Goal: Task Accomplishment & Management: Manage account settings

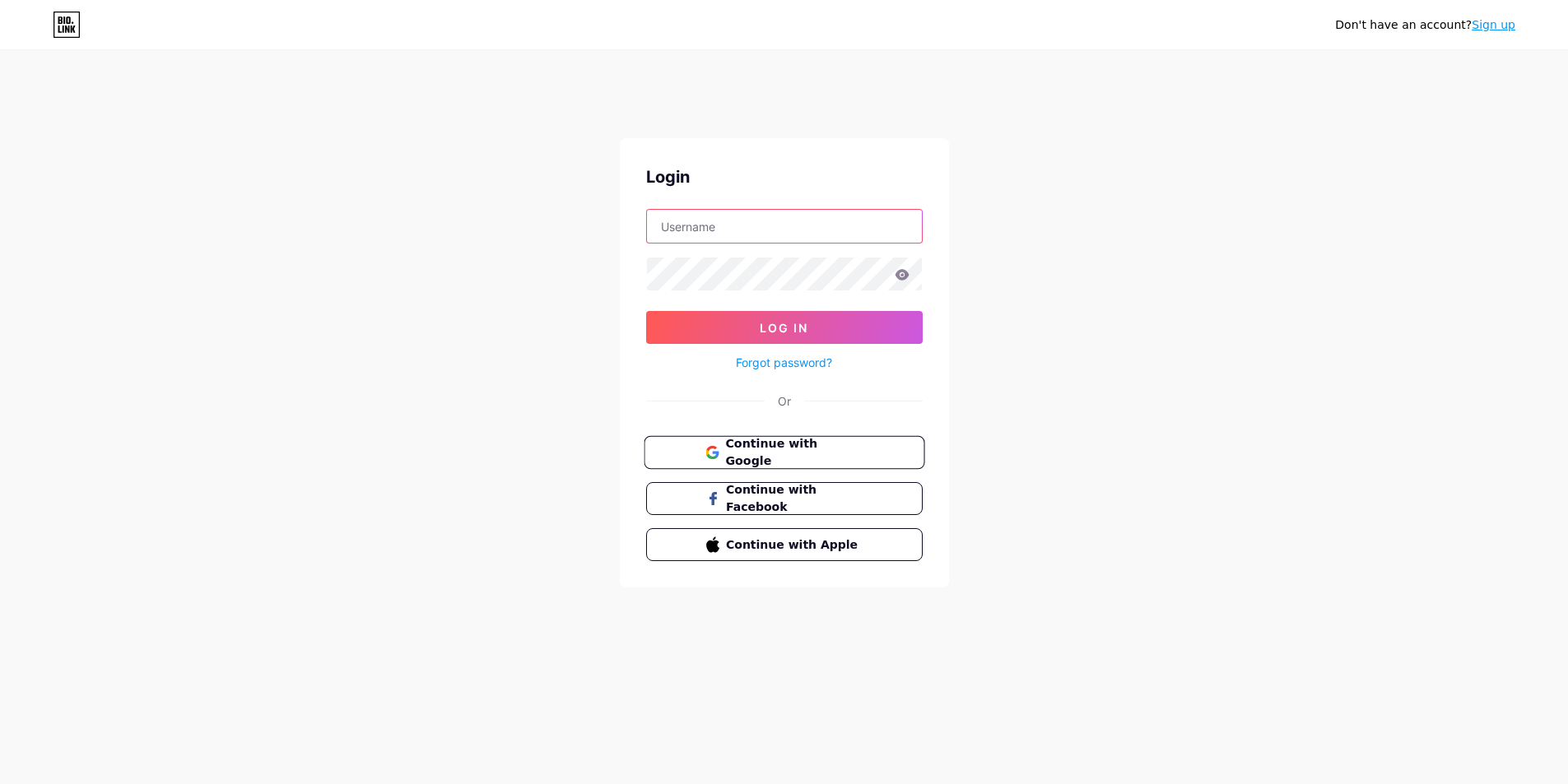
type input "[EMAIL_ADDRESS][DOMAIN_NAME]"
click at [842, 457] on span "Continue with Google" at bounding box center [794, 452] width 138 height 35
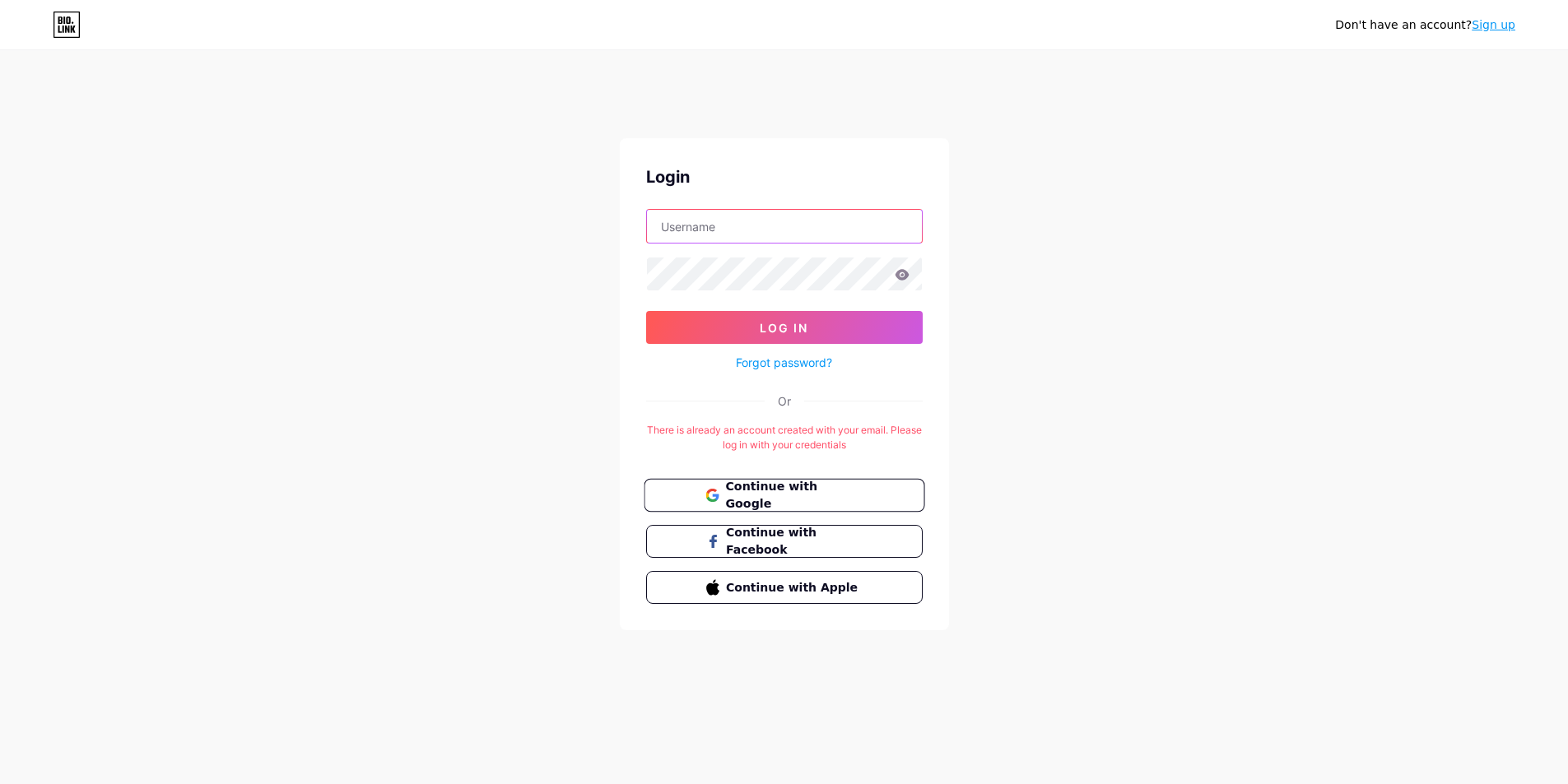
type input "[EMAIL_ADDRESS][DOMAIN_NAME]"
click at [754, 495] on span "Continue with Google" at bounding box center [794, 496] width 138 height 35
type input "[EMAIL_ADDRESS][DOMAIN_NAME]"
click at [800, 332] on span "Log In" at bounding box center [784, 327] width 48 height 14
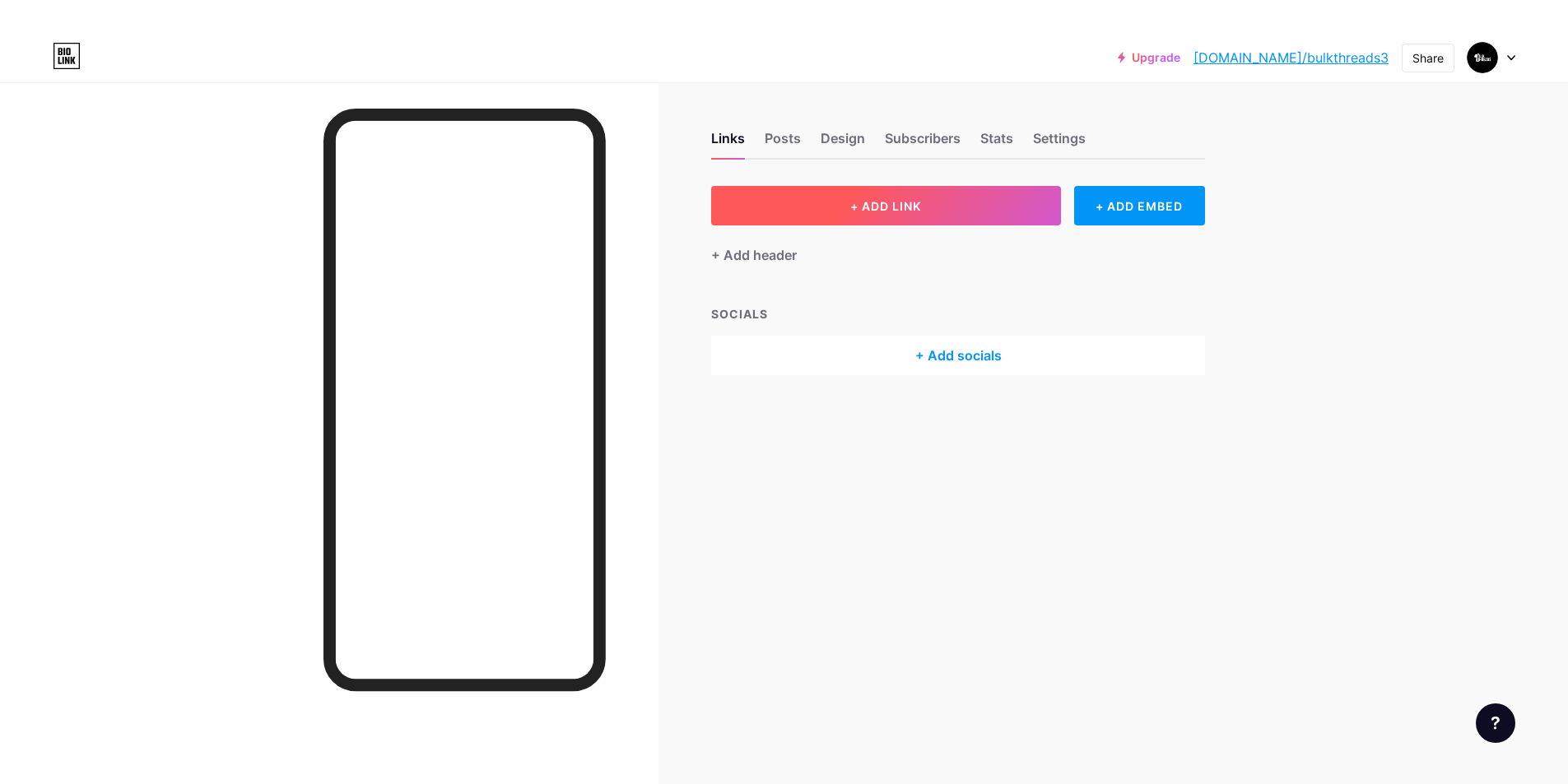
click at [998, 206] on button "+ ADD LINK" at bounding box center [886, 205] width 350 height 39
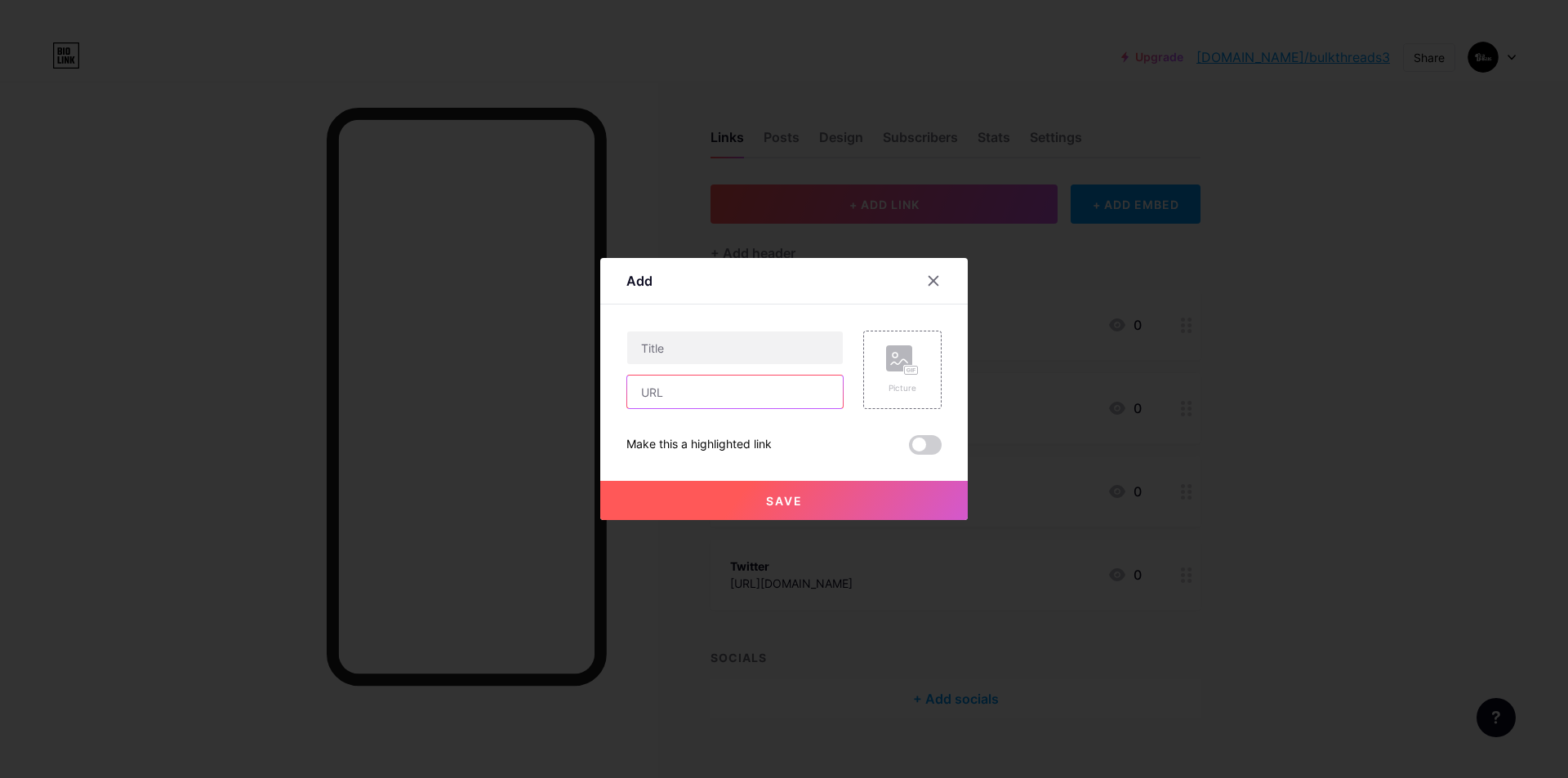
click at [766, 399] on input "text" at bounding box center [734, 391] width 216 height 32
paste input "[URL][DOMAIN_NAME]"
type input "[URL][DOMAIN_NAME]"
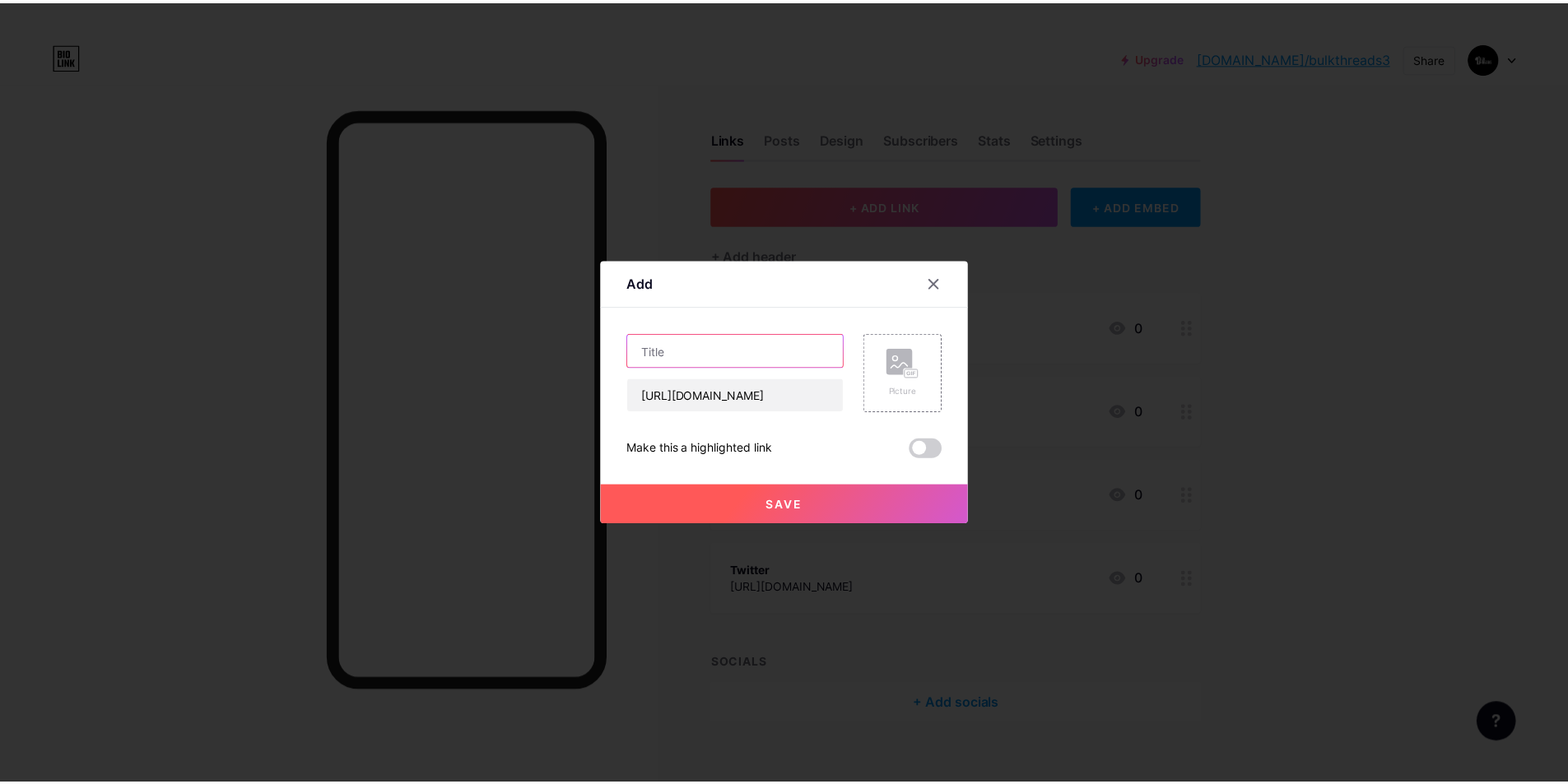
scroll to position [0, 0]
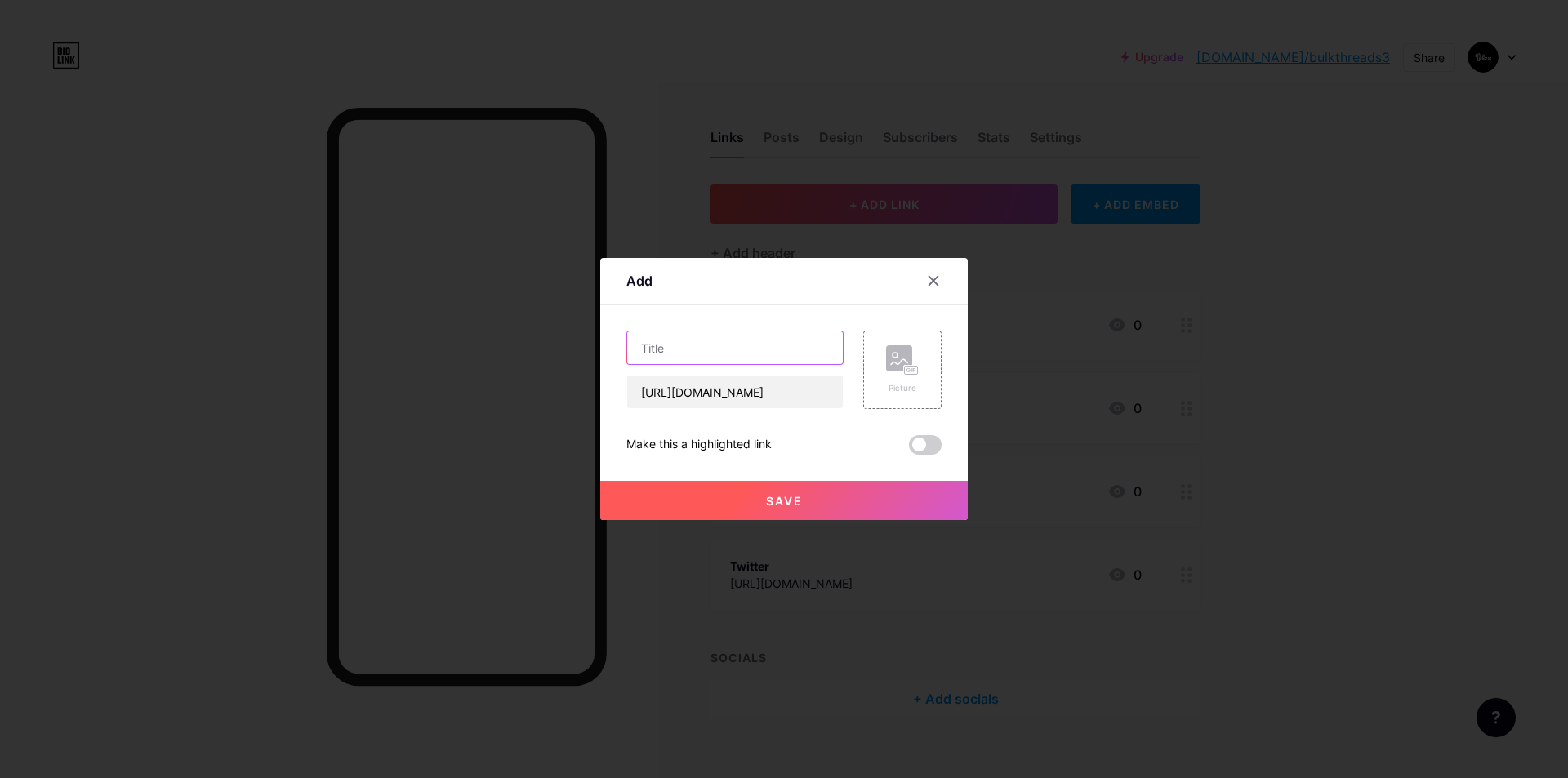
click at [765, 358] on input "text" at bounding box center [734, 347] width 216 height 32
type input "[PERSON_NAME] Sweatshirts"
click at [792, 494] on span "Save" at bounding box center [784, 500] width 36 height 14
